Goal: Transaction & Acquisition: Purchase product/service

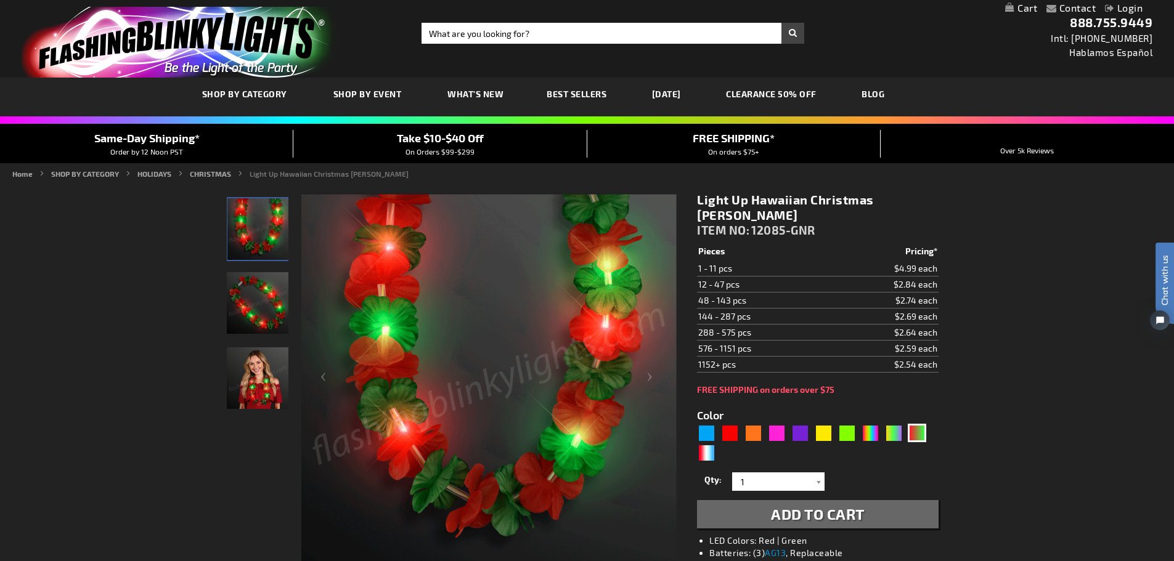
click at [280, 301] on img "Light Up Hawaiian Christmas Leis" at bounding box center [258, 303] width 62 height 62
